Goal: Task Accomplishment & Management: Use online tool/utility

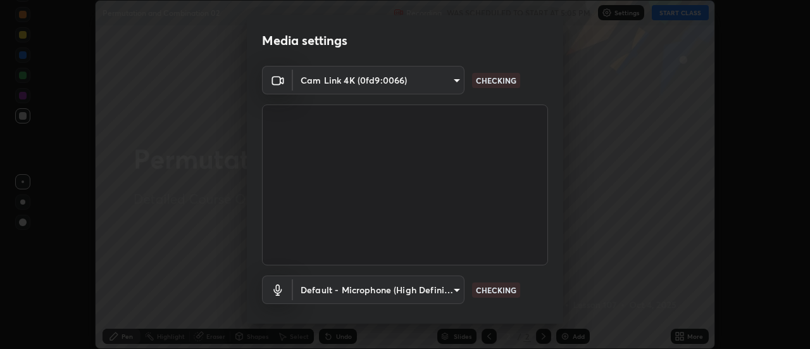
scroll to position [66, 0]
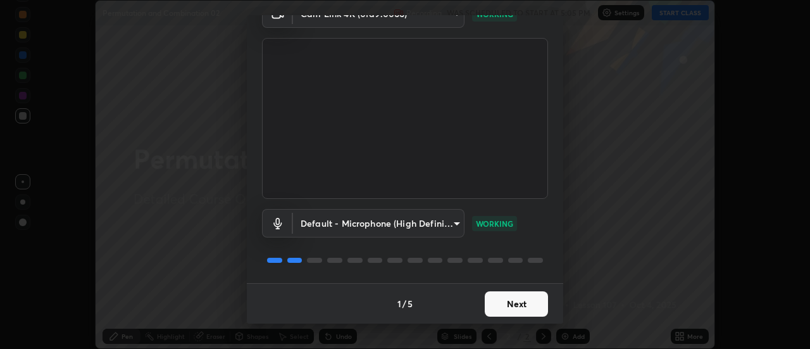
click at [521, 304] on button "Next" at bounding box center [516, 303] width 63 height 25
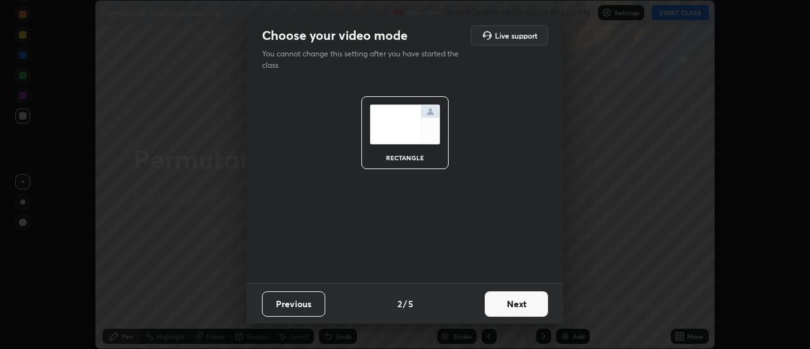
click at [523, 306] on button "Next" at bounding box center [516, 303] width 63 height 25
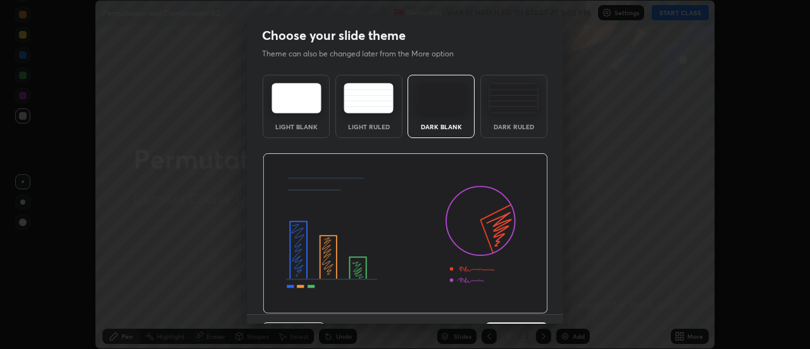
scroll to position [31, 0]
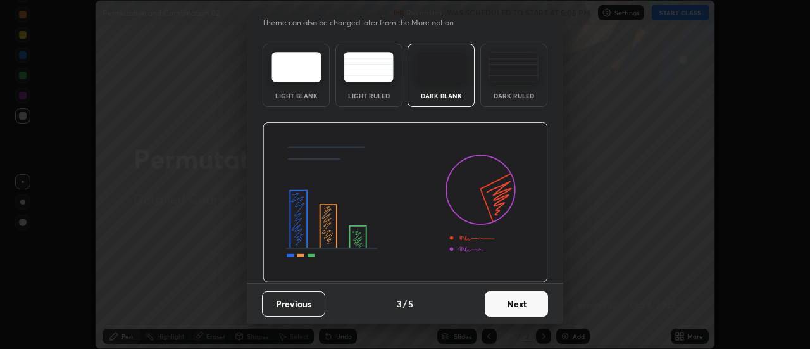
click at [522, 92] on div "Dark Ruled" at bounding box center [514, 95] width 51 height 6
click at [522, 91] on div "Dark Ruled" at bounding box center [513, 75] width 67 height 63
click at [522, 88] on div "Dark Ruled" at bounding box center [513, 75] width 67 height 63
click at [520, 304] on button "Next" at bounding box center [516, 303] width 63 height 25
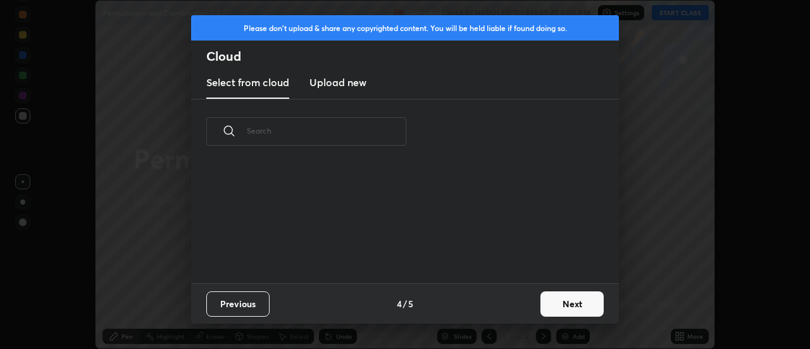
scroll to position [119, 406]
click at [553, 305] on button "Next" at bounding box center [572, 303] width 63 height 25
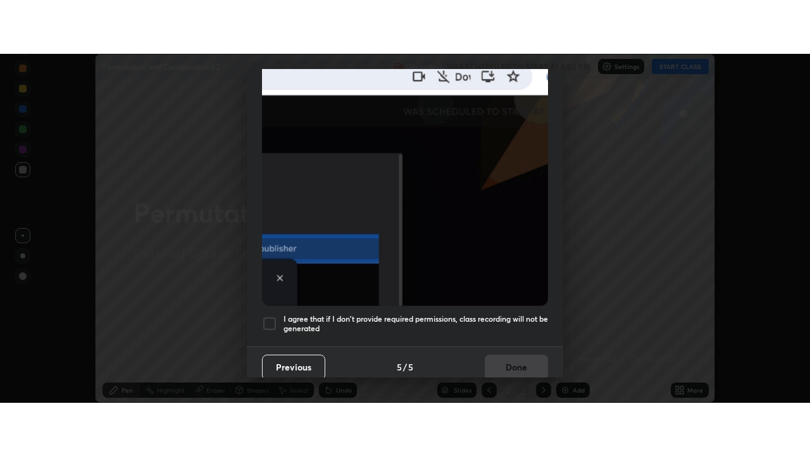
scroll to position [325, 0]
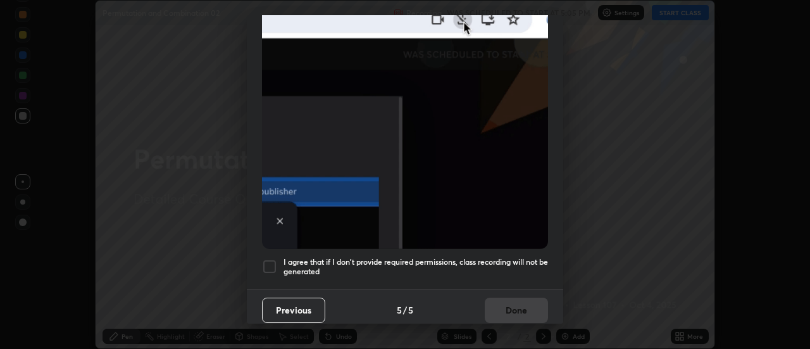
click at [268, 259] on div at bounding box center [269, 266] width 15 height 15
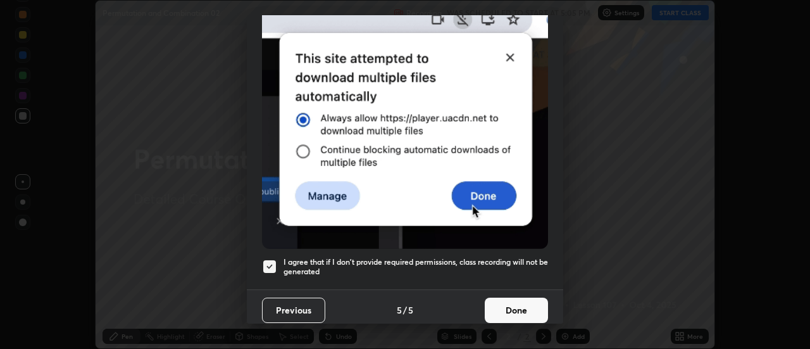
click at [520, 306] on button "Done" at bounding box center [516, 310] width 63 height 25
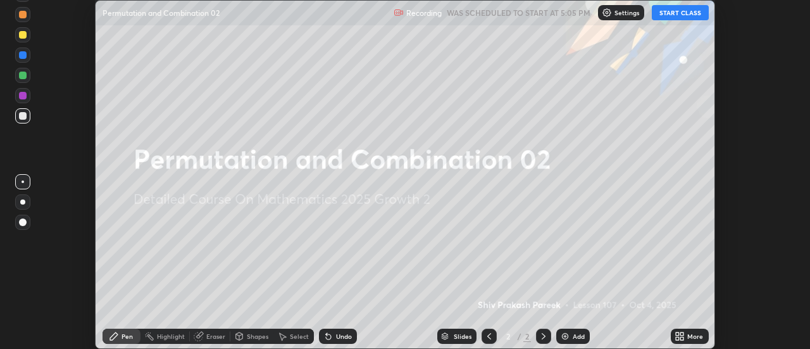
click at [677, 13] on button "START CLASS" at bounding box center [680, 12] width 57 height 15
click at [576, 334] on div "Add" at bounding box center [579, 336] width 12 height 6
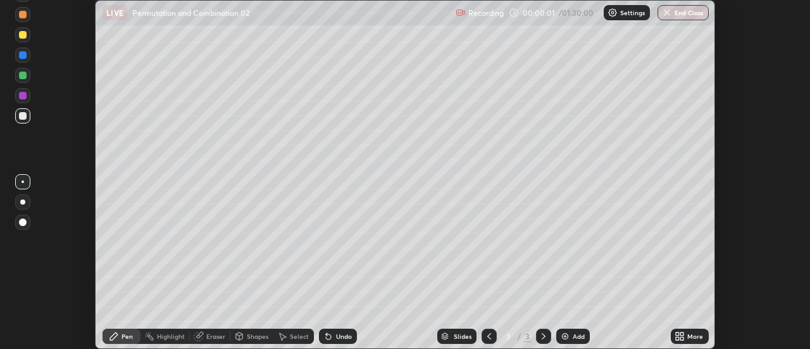
click at [693, 337] on div "More" at bounding box center [695, 336] width 16 height 6
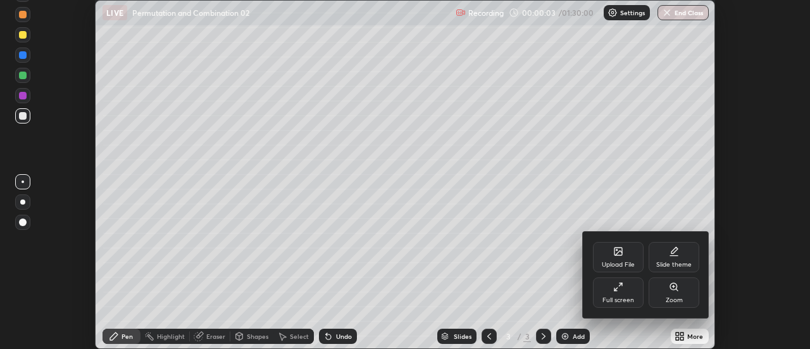
click at [621, 295] on div "Full screen" at bounding box center [618, 292] width 51 height 30
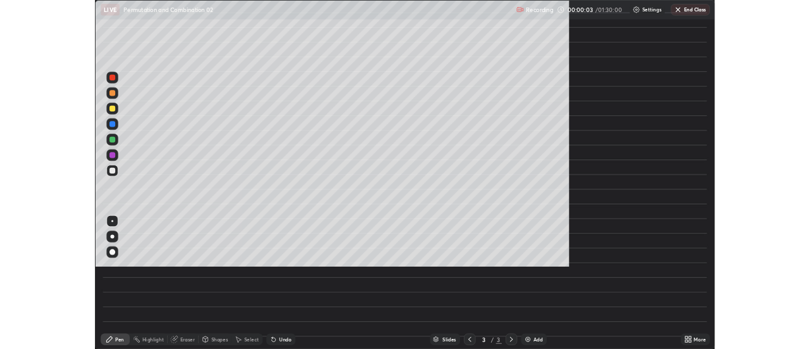
scroll to position [456, 810]
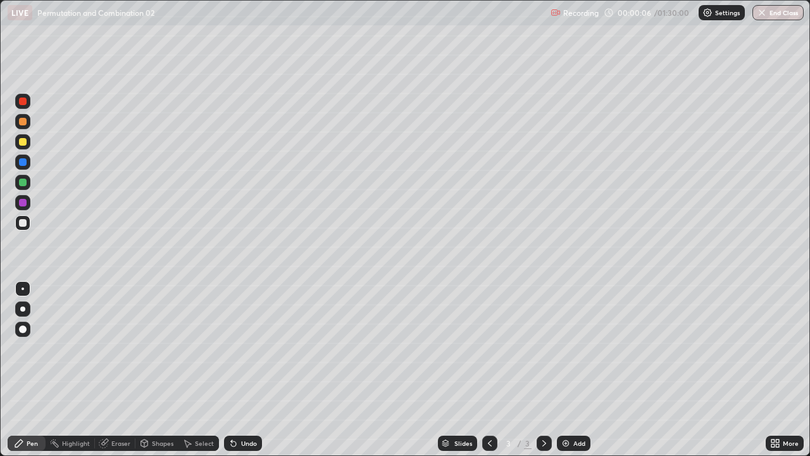
click at [25, 182] on div at bounding box center [23, 183] width 8 height 8
click at [580, 348] on div "Add" at bounding box center [579, 443] width 12 height 6
click at [21, 225] on div at bounding box center [23, 223] width 8 height 8
click at [29, 177] on div at bounding box center [22, 182] width 15 height 15
click at [26, 155] on div at bounding box center [22, 161] width 15 height 15
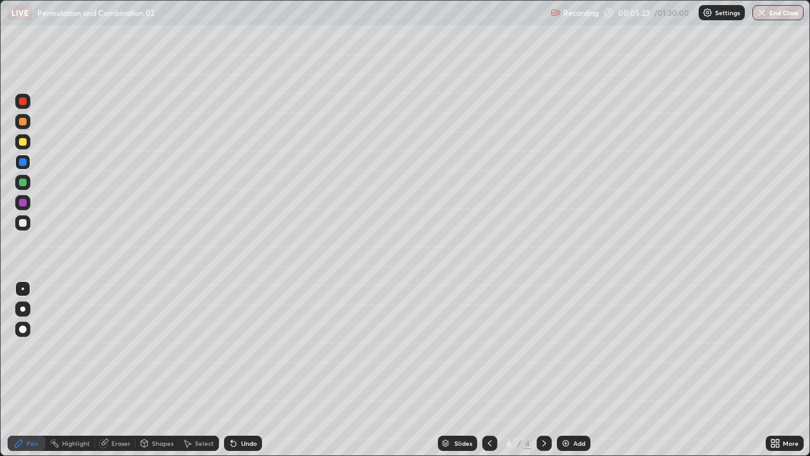
click at [572, 348] on div "Add" at bounding box center [574, 443] width 34 height 15
click at [25, 222] on div at bounding box center [23, 223] width 8 height 8
click at [253, 348] on div "Undo" at bounding box center [249, 443] width 16 height 6
click at [568, 348] on div "Add" at bounding box center [574, 443] width 34 height 15
click at [118, 348] on div "Eraser" at bounding box center [115, 443] width 41 height 15
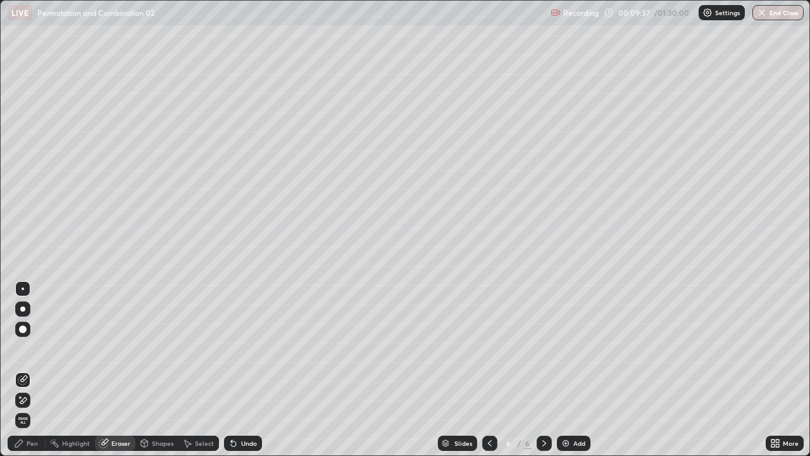
click at [29, 348] on div "Pen" at bounding box center [32, 443] width 11 height 6
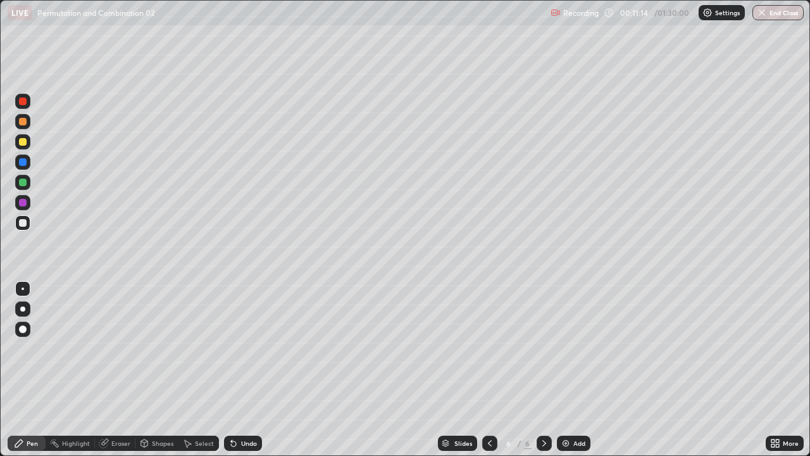
click at [576, 348] on div "Add" at bounding box center [579, 443] width 12 height 6
click at [29, 142] on div at bounding box center [22, 141] width 15 height 15
click at [249, 348] on div "Undo" at bounding box center [249, 443] width 16 height 6
click at [249, 348] on div "Undo" at bounding box center [243, 443] width 38 height 15
click at [249, 348] on div "Undo" at bounding box center [249, 443] width 16 height 6
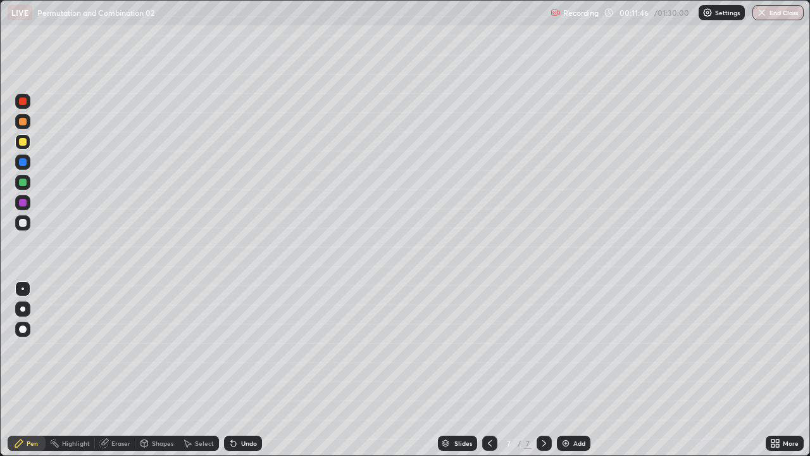
click at [249, 348] on div "Undo" at bounding box center [249, 443] width 16 height 6
click at [248, 348] on div "Undo" at bounding box center [249, 443] width 16 height 6
click at [246, 348] on div "Undo" at bounding box center [249, 443] width 16 height 6
click at [248, 348] on div "Undo" at bounding box center [249, 443] width 16 height 6
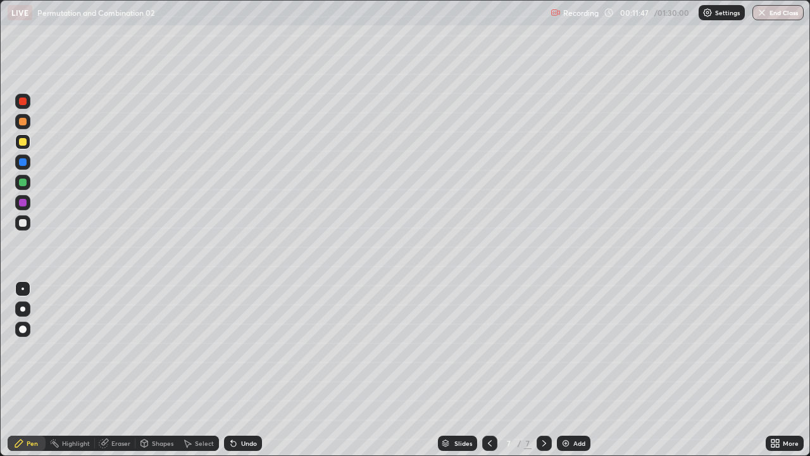
click at [248, 348] on div "Undo" at bounding box center [249, 443] width 16 height 6
click at [19, 182] on div at bounding box center [23, 183] width 8 height 8
click at [237, 348] on div "Undo" at bounding box center [243, 443] width 38 height 15
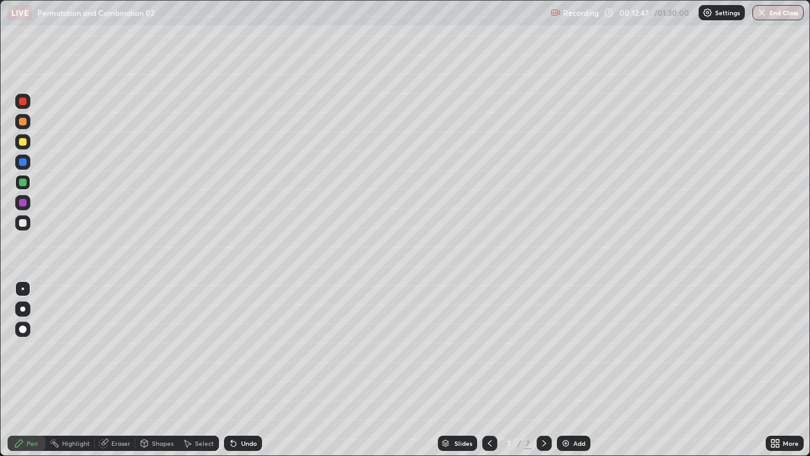
click at [241, 348] on div "Undo" at bounding box center [249, 443] width 16 height 6
click at [246, 348] on div "Undo" at bounding box center [249, 443] width 16 height 6
click at [248, 348] on div "Undo" at bounding box center [249, 443] width 16 height 6
click at [30, 224] on div at bounding box center [22, 222] width 15 height 15
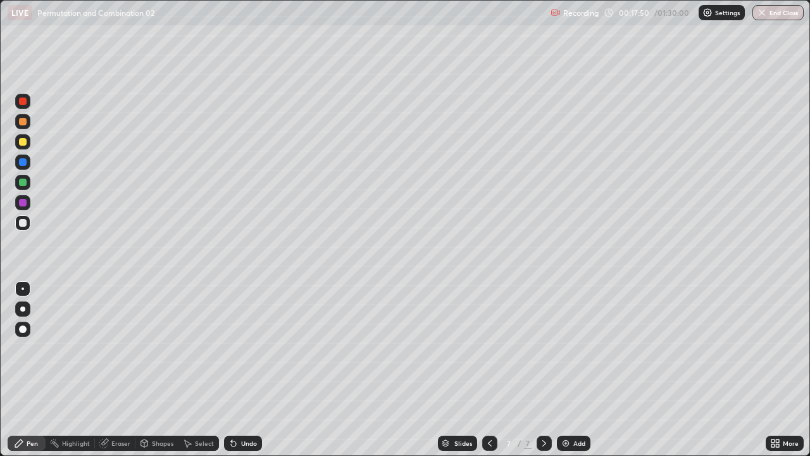
click at [120, 348] on div "Eraser" at bounding box center [120, 443] width 19 height 6
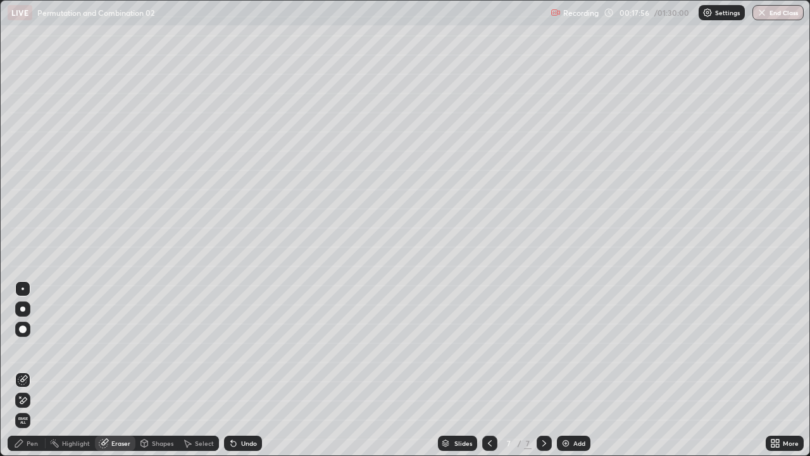
click at [26, 348] on div "Pen" at bounding box center [27, 443] width 38 height 15
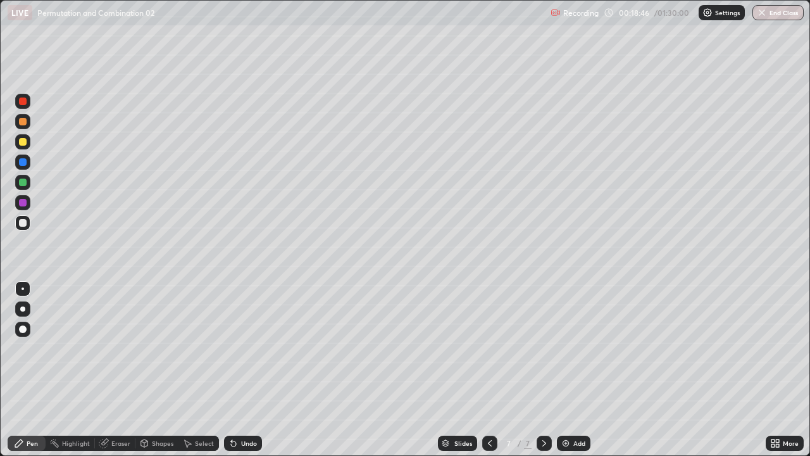
click at [578, 348] on div "Add" at bounding box center [579, 443] width 12 height 6
click at [242, 348] on div "Undo" at bounding box center [249, 443] width 16 height 6
click at [487, 348] on div at bounding box center [489, 443] width 15 height 15
click at [541, 348] on icon at bounding box center [544, 443] width 10 height 10
click at [489, 348] on icon at bounding box center [490, 443] width 10 height 10
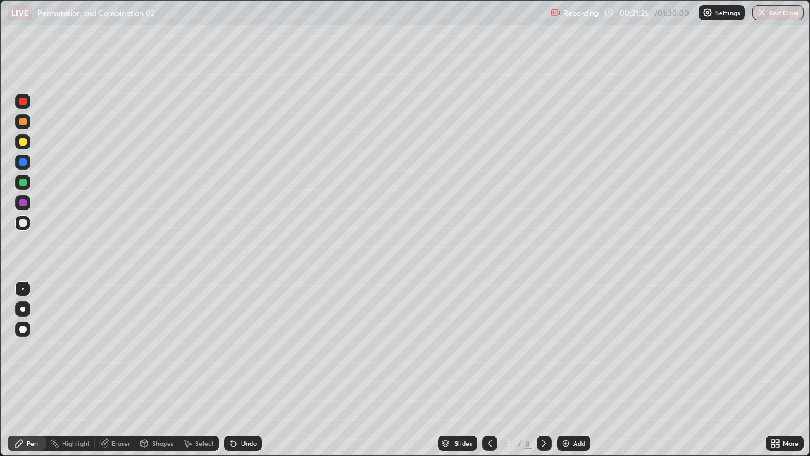
click at [542, 348] on icon at bounding box center [544, 443] width 10 height 10
click at [489, 348] on icon at bounding box center [490, 443] width 10 height 10
click at [542, 348] on icon at bounding box center [544, 443] width 4 height 6
click at [489, 348] on icon at bounding box center [490, 443] width 10 height 10
click at [543, 348] on icon at bounding box center [544, 443] width 10 height 10
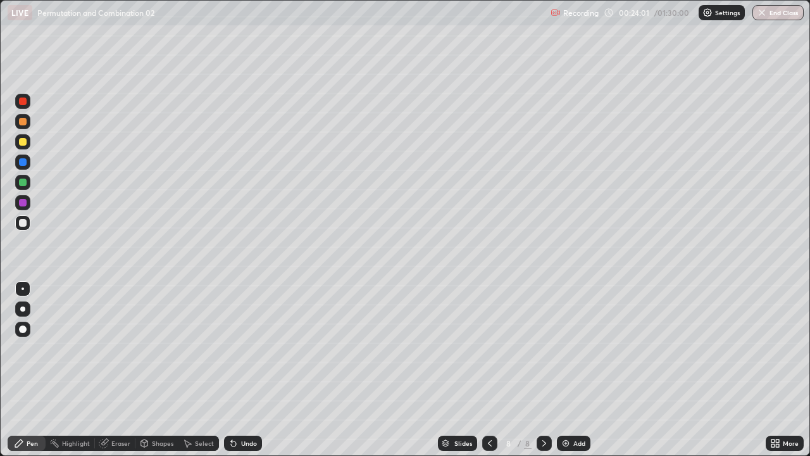
click at [494, 348] on div at bounding box center [489, 443] width 15 height 15
click at [550, 348] on div at bounding box center [544, 443] width 15 height 15
click at [573, 348] on div "Add" at bounding box center [579, 443] width 12 height 6
click at [488, 348] on icon at bounding box center [490, 443] width 4 height 6
click at [544, 348] on icon at bounding box center [544, 443] width 10 height 10
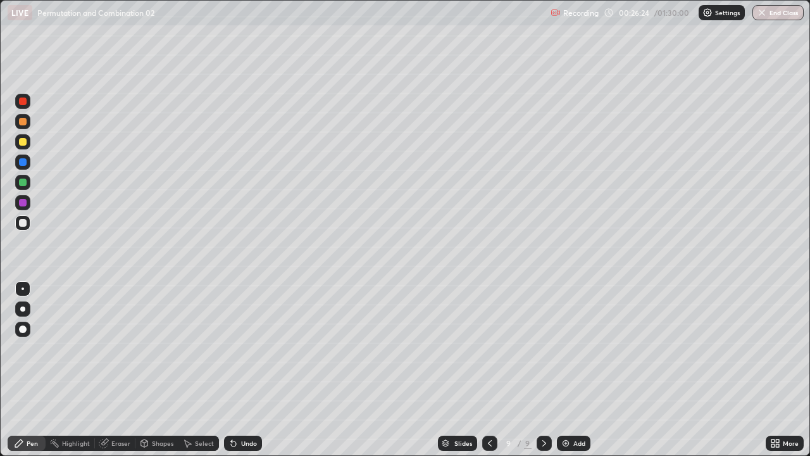
click at [23, 139] on div at bounding box center [23, 142] width 8 height 8
click at [251, 348] on div "Undo" at bounding box center [249, 443] width 16 height 6
click at [255, 348] on div "Undo" at bounding box center [243, 443] width 38 height 15
click at [255, 348] on div "Undo" at bounding box center [249, 443] width 16 height 6
click at [256, 348] on div "Undo" at bounding box center [243, 443] width 38 height 15
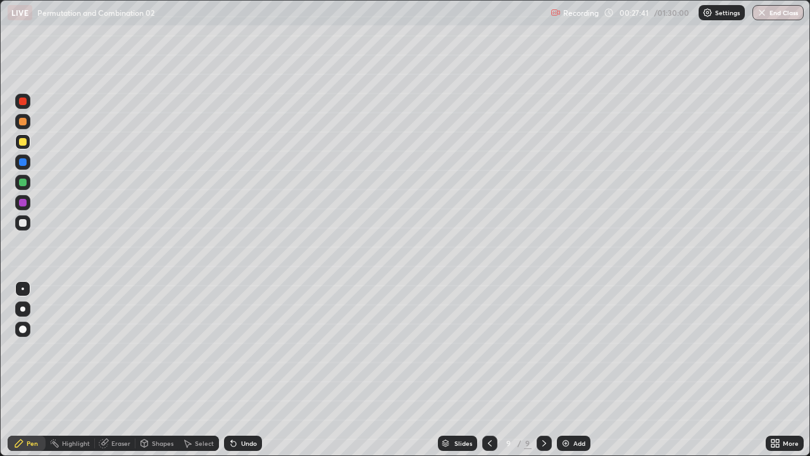
click at [257, 348] on div "Undo" at bounding box center [243, 443] width 38 height 15
click at [247, 348] on div "Undo" at bounding box center [249, 443] width 16 height 6
click at [244, 348] on div "Undo" at bounding box center [249, 443] width 16 height 6
click at [247, 348] on div "Undo" at bounding box center [249, 443] width 16 height 6
click at [248, 348] on div "Undo" at bounding box center [249, 443] width 16 height 6
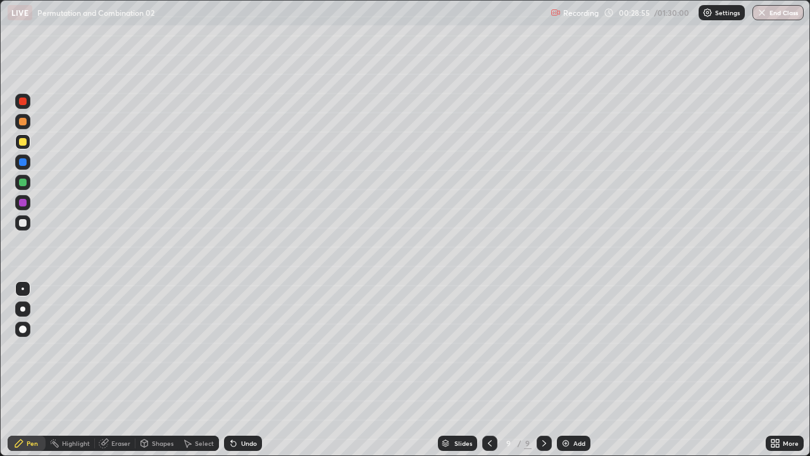
click at [246, 348] on div "Undo" at bounding box center [249, 443] width 16 height 6
click at [244, 348] on div "Undo" at bounding box center [249, 443] width 16 height 6
click at [242, 348] on div "Undo" at bounding box center [249, 443] width 16 height 6
click at [241, 348] on div "Undo" at bounding box center [249, 443] width 16 height 6
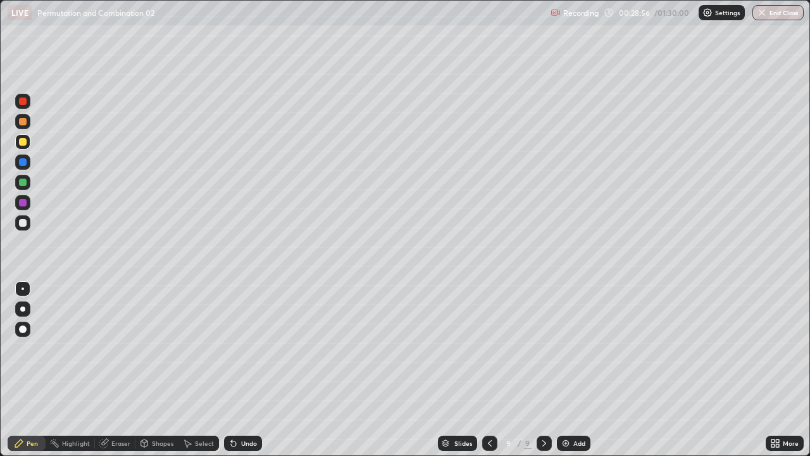
click at [232, 348] on icon at bounding box center [233, 443] width 5 height 5
click at [237, 348] on div "Undo" at bounding box center [243, 443] width 38 height 15
click at [23, 224] on div at bounding box center [23, 223] width 8 height 8
click at [249, 348] on div "Undo" at bounding box center [243, 443] width 38 height 15
click at [248, 348] on div "Undo" at bounding box center [249, 443] width 16 height 6
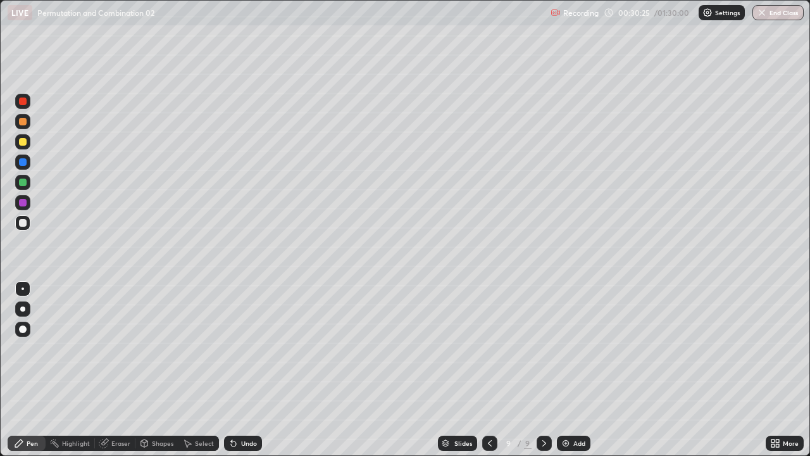
click at [21, 162] on div at bounding box center [23, 162] width 8 height 8
click at [23, 223] on div at bounding box center [23, 223] width 8 height 8
click at [239, 348] on div "Undo" at bounding box center [243, 443] width 38 height 15
click at [241, 348] on div "Undo" at bounding box center [243, 443] width 38 height 15
click at [239, 348] on div "Undo" at bounding box center [243, 443] width 38 height 15
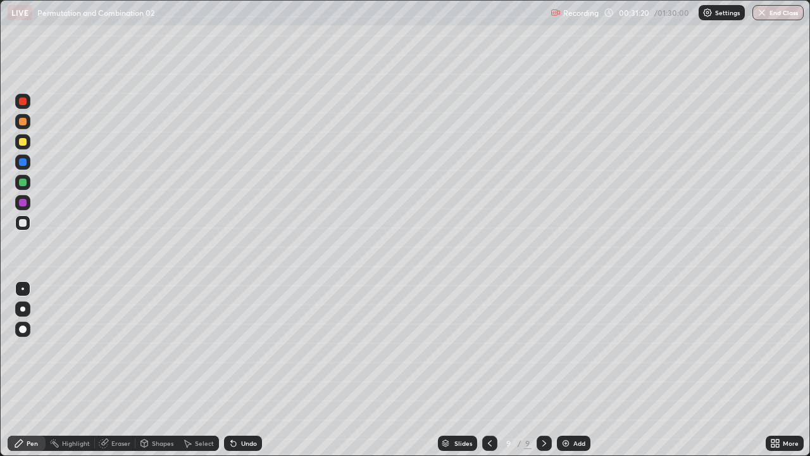
click at [239, 348] on div "Undo" at bounding box center [243, 443] width 38 height 15
click at [232, 348] on icon at bounding box center [233, 443] width 5 height 5
click at [236, 348] on icon at bounding box center [234, 443] width 10 height 10
click at [25, 162] on div at bounding box center [23, 162] width 8 height 8
click at [16, 199] on div at bounding box center [22, 202] width 15 height 15
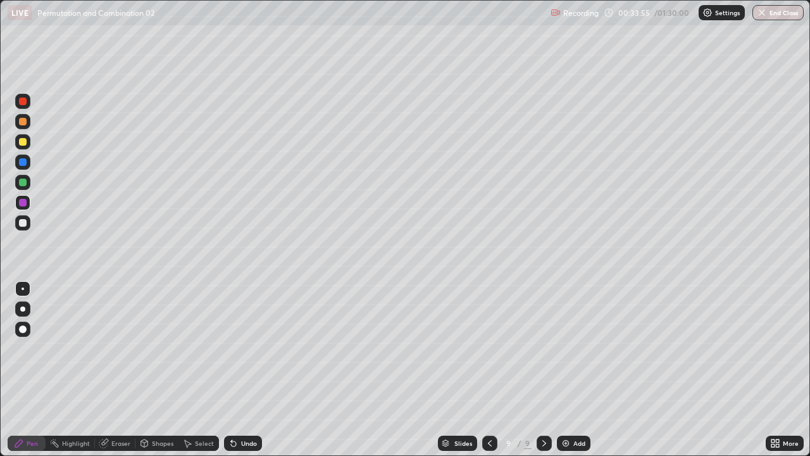
click at [250, 348] on div "Undo" at bounding box center [249, 443] width 16 height 6
click at [249, 348] on div "Undo" at bounding box center [249, 443] width 16 height 6
click at [25, 222] on div at bounding box center [23, 223] width 8 height 8
click at [22, 223] on div at bounding box center [23, 223] width 8 height 8
click at [26, 179] on div at bounding box center [23, 183] width 8 height 8
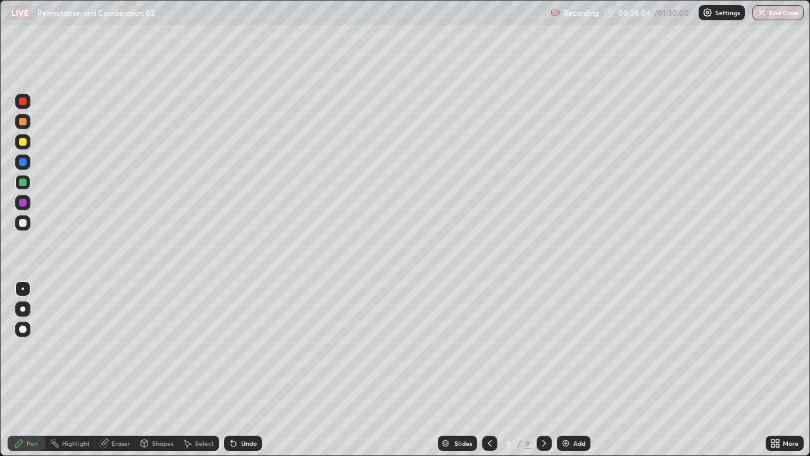
click at [23, 102] on div at bounding box center [23, 101] width 8 height 8
click at [575, 348] on div "Add" at bounding box center [579, 443] width 12 height 6
click at [19, 224] on div at bounding box center [23, 223] width 8 height 8
click at [573, 348] on div "Add" at bounding box center [579, 443] width 12 height 6
click at [26, 142] on div at bounding box center [23, 142] width 8 height 8
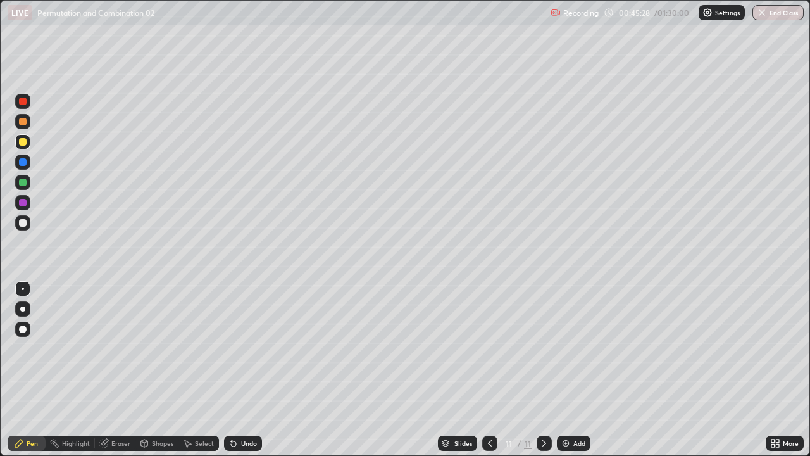
click at [235, 348] on icon at bounding box center [234, 443] width 10 height 10
click at [241, 348] on div "Undo" at bounding box center [249, 443] width 16 height 6
click at [21, 223] on div at bounding box center [23, 223] width 8 height 8
click at [20, 181] on div at bounding box center [23, 183] width 8 height 8
click at [24, 120] on div at bounding box center [23, 122] width 8 height 8
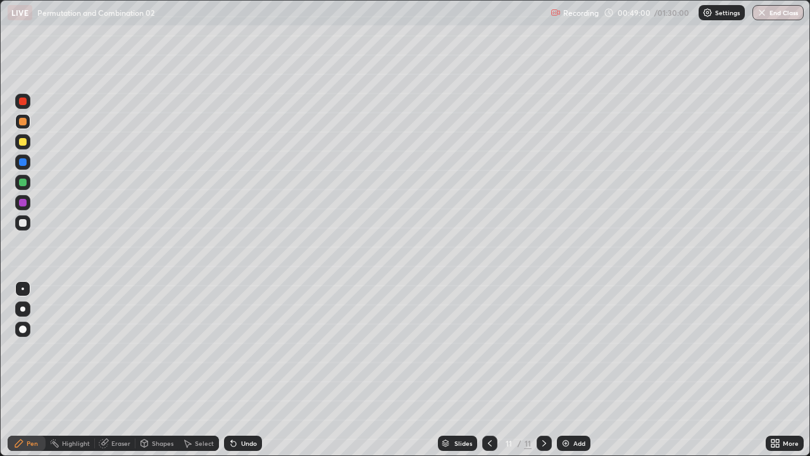
click at [23, 223] on div at bounding box center [23, 223] width 8 height 8
click at [21, 196] on div at bounding box center [22, 202] width 15 height 15
click at [23, 222] on div at bounding box center [23, 223] width 8 height 8
click at [247, 348] on div "Undo" at bounding box center [249, 443] width 16 height 6
click at [568, 348] on img at bounding box center [566, 443] width 10 height 10
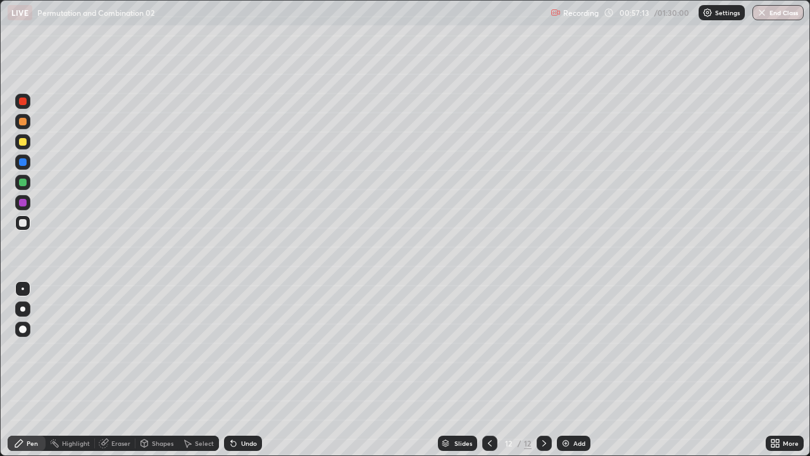
click at [249, 348] on div "Undo" at bounding box center [249, 443] width 16 height 6
click at [578, 348] on div "Add" at bounding box center [579, 443] width 12 height 6
click at [24, 141] on div at bounding box center [23, 142] width 8 height 8
click at [23, 223] on div at bounding box center [23, 223] width 8 height 8
click at [23, 103] on div at bounding box center [23, 101] width 8 height 8
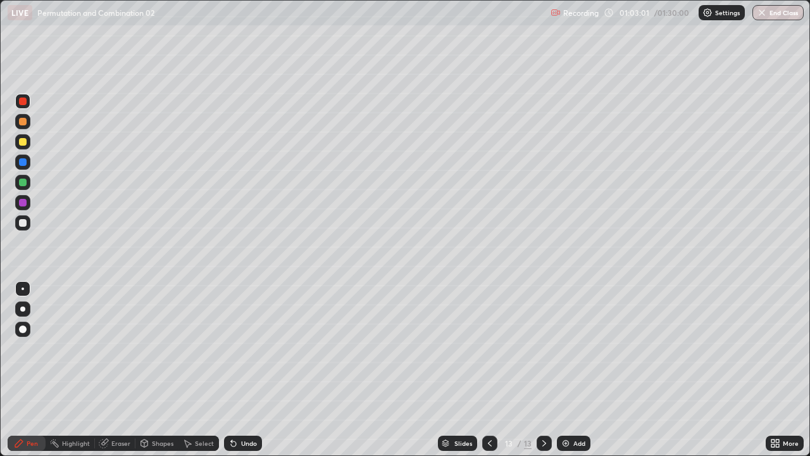
click at [23, 185] on div at bounding box center [23, 183] width 8 height 8
click at [232, 348] on icon at bounding box center [233, 443] width 5 height 5
click at [21, 204] on div at bounding box center [23, 203] width 8 height 8
click at [20, 97] on div at bounding box center [23, 101] width 8 height 8
click at [23, 223] on div at bounding box center [23, 223] width 8 height 8
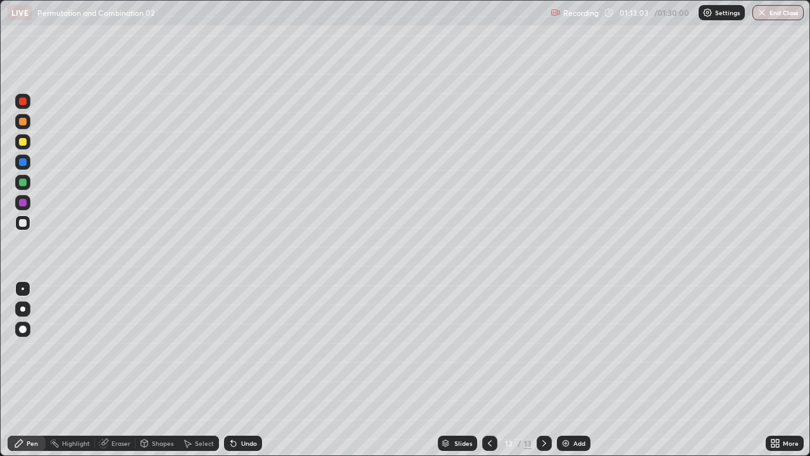
click at [577, 348] on div "Add" at bounding box center [579, 443] width 12 height 6
click at [23, 187] on div at bounding box center [22, 182] width 15 height 15
click at [22, 227] on div at bounding box center [22, 222] width 15 height 15
click at [249, 348] on div "Undo" at bounding box center [249, 443] width 16 height 6
click at [245, 348] on div "Undo" at bounding box center [243, 443] width 38 height 15
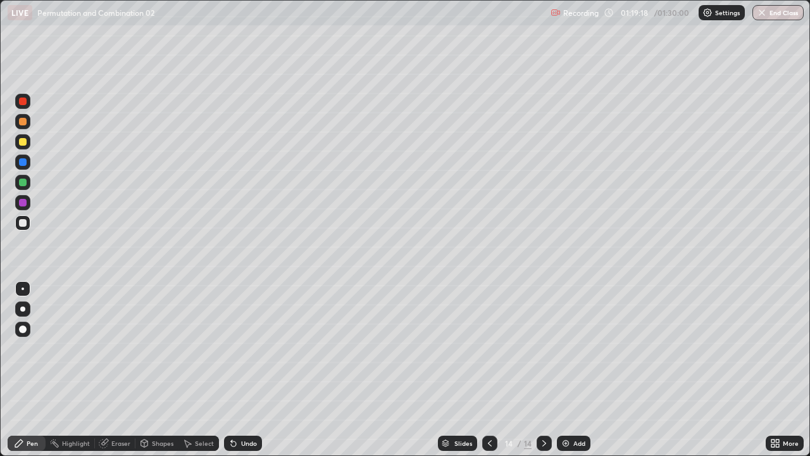
click at [777, 348] on icon at bounding box center [777, 440] width 3 height 3
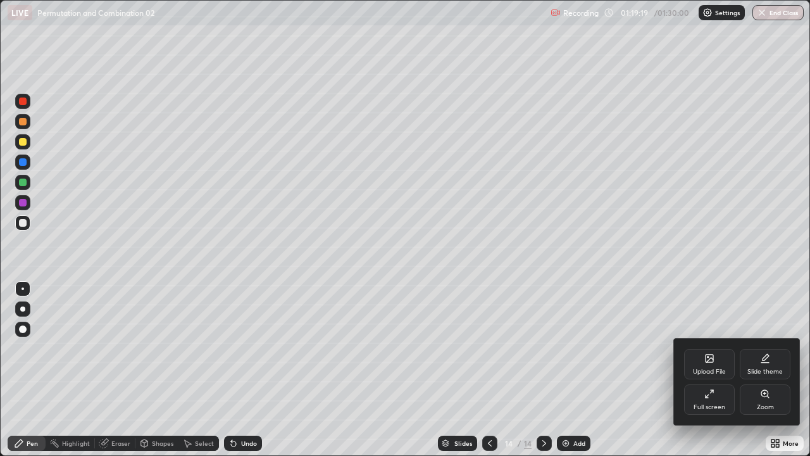
click at [706, 348] on icon at bounding box center [710, 394] width 10 height 10
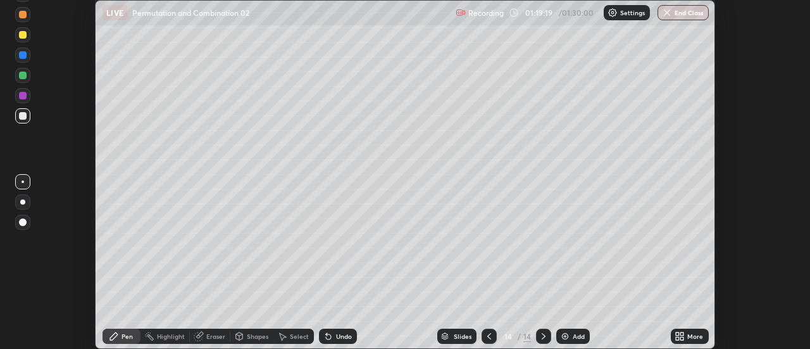
scroll to position [62951, 62489]
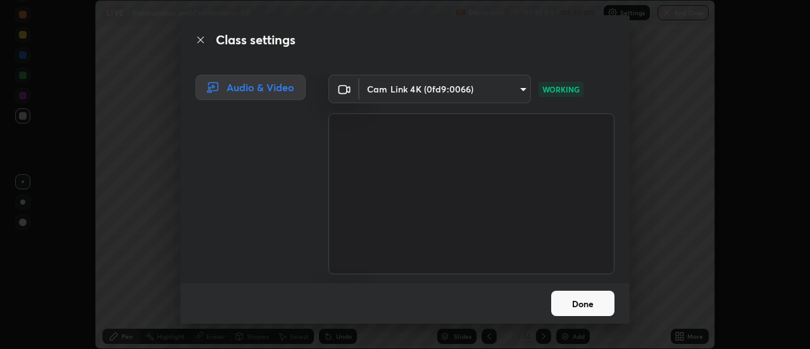
click at [571, 301] on button "Done" at bounding box center [582, 303] width 63 height 25
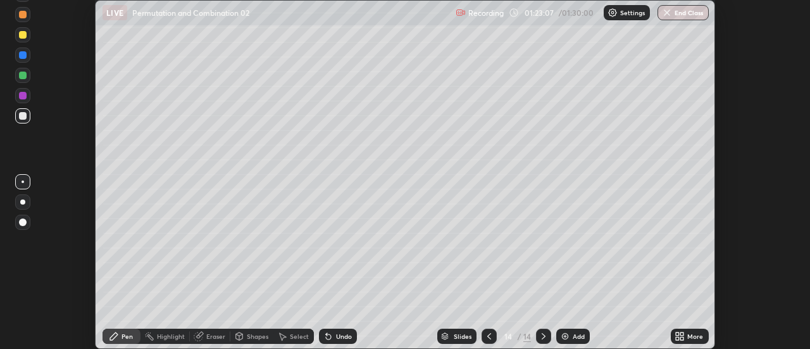
click at [686, 16] on button "End Class" at bounding box center [683, 12] width 51 height 15
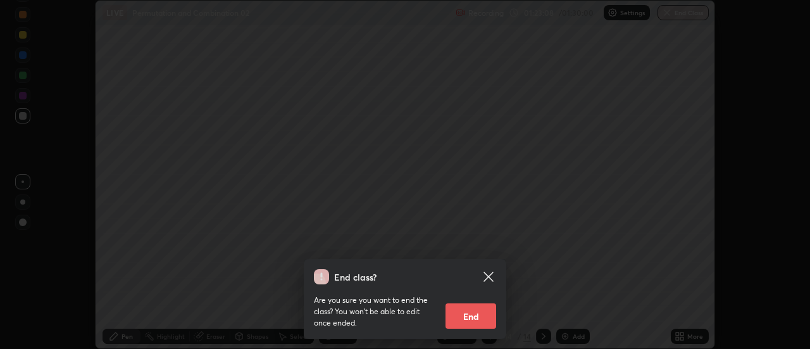
click at [473, 320] on button "End" at bounding box center [471, 315] width 51 height 25
